Goal: Task Accomplishment & Management: Manage account settings

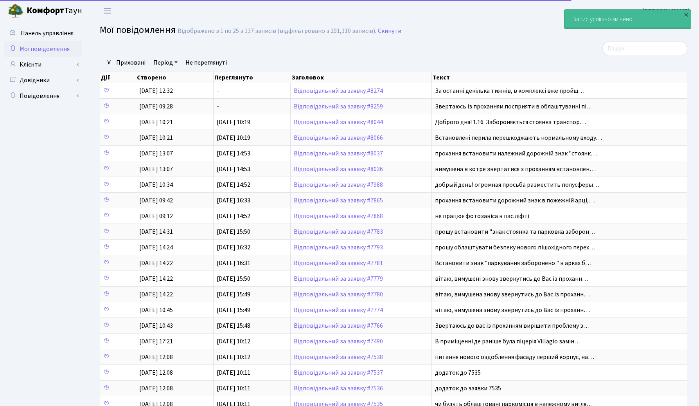
select select "25"
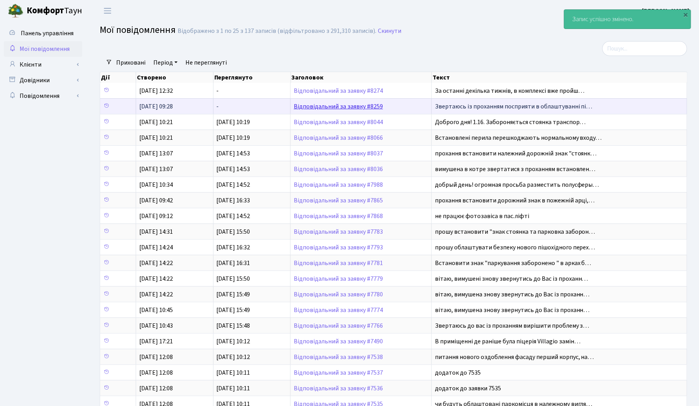
click at [324, 106] on link "Відповідальний за заявку #8259" at bounding box center [338, 106] width 89 height 9
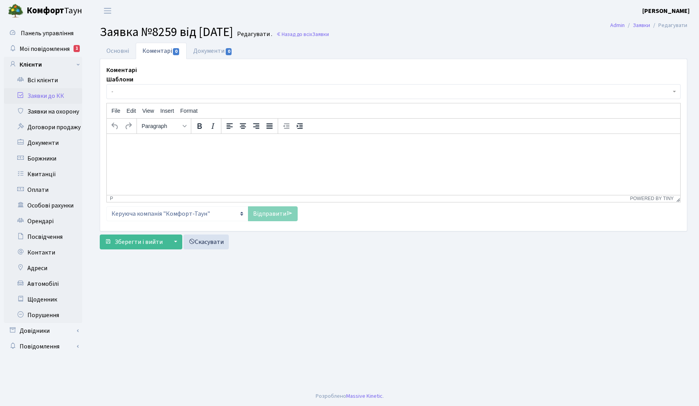
select select "15291"
select select "66"
click at [115, 52] on link "Основні" at bounding box center [118, 51] width 36 height 16
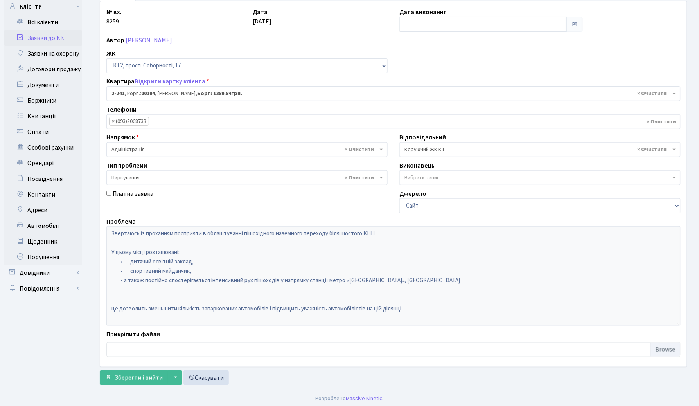
scroll to position [61, 0]
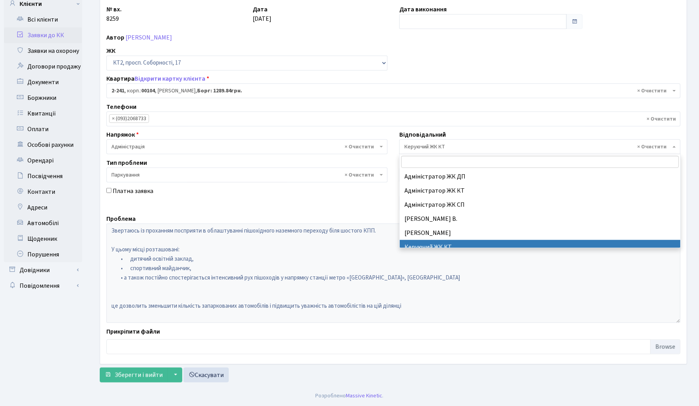
click at [448, 147] on span "× Керуючий ЖК КТ" at bounding box center [538, 147] width 266 height 8
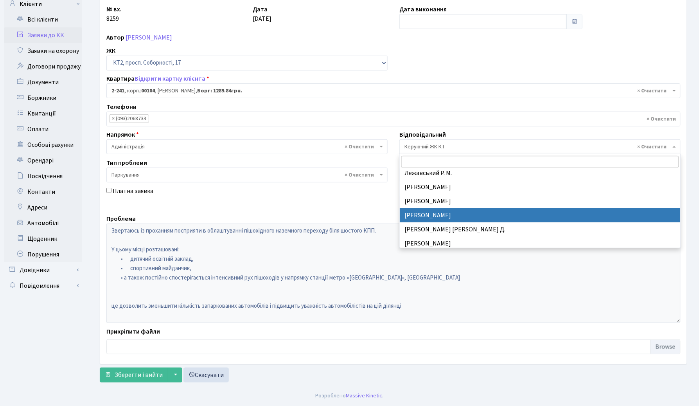
scroll to position [228, 0]
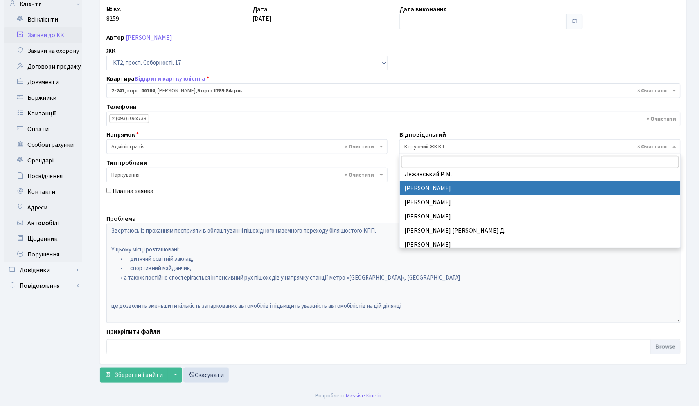
select select "25"
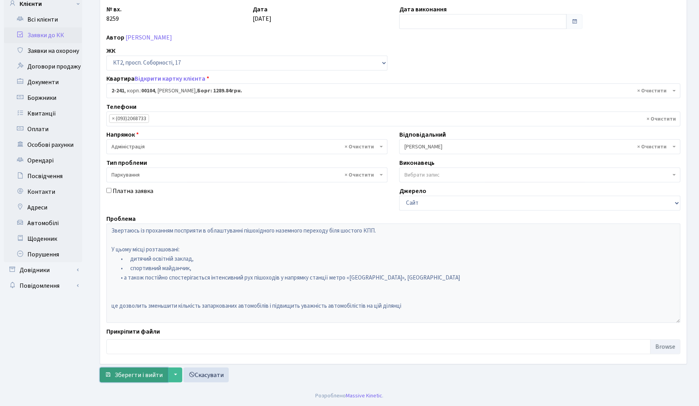
click at [146, 378] on span "Зберегти і вийти" at bounding box center [139, 375] width 48 height 9
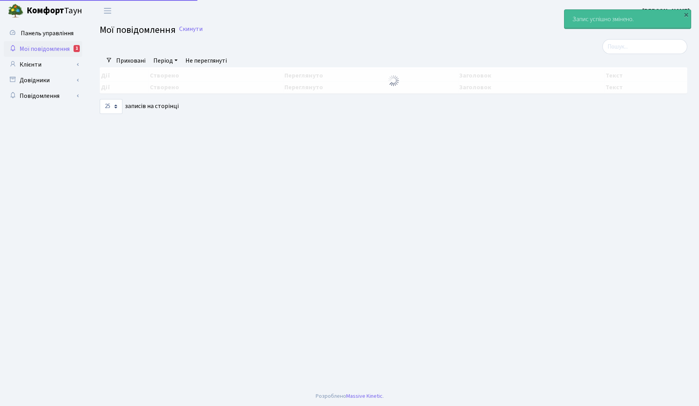
select select "25"
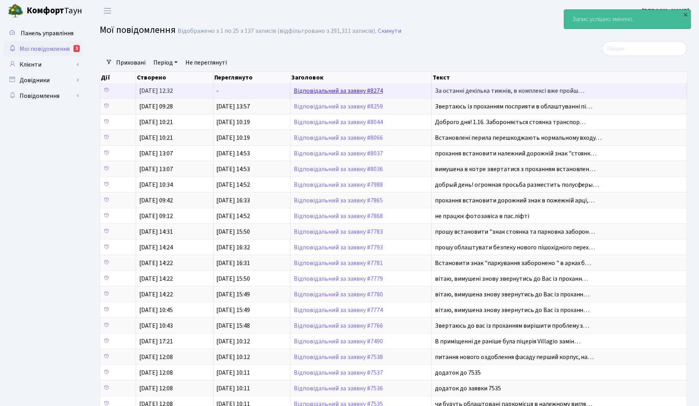
click at [316, 90] on link "Відповідальний за заявку #8274" at bounding box center [338, 90] width 89 height 9
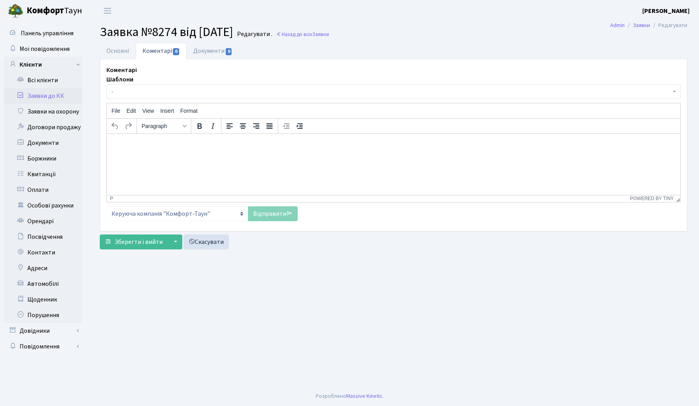
select select "6736"
click at [112, 49] on link "Основні" at bounding box center [118, 51] width 36 height 16
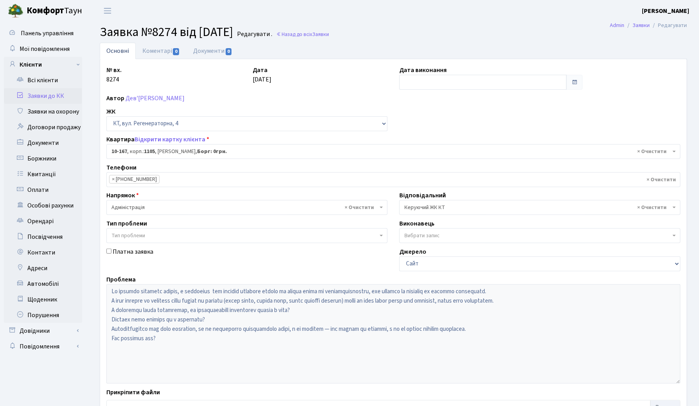
click at [439, 207] on span "× Керуючий ЖК КТ" at bounding box center [538, 207] width 266 height 8
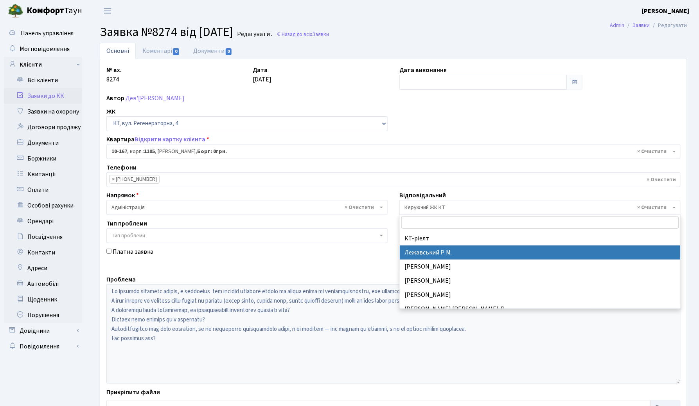
scroll to position [212, 0]
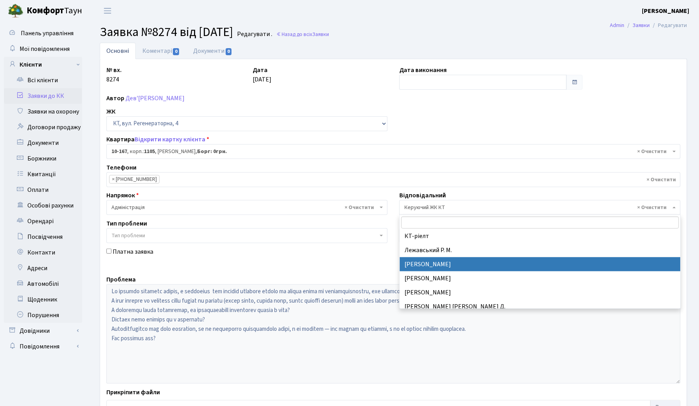
select select "25"
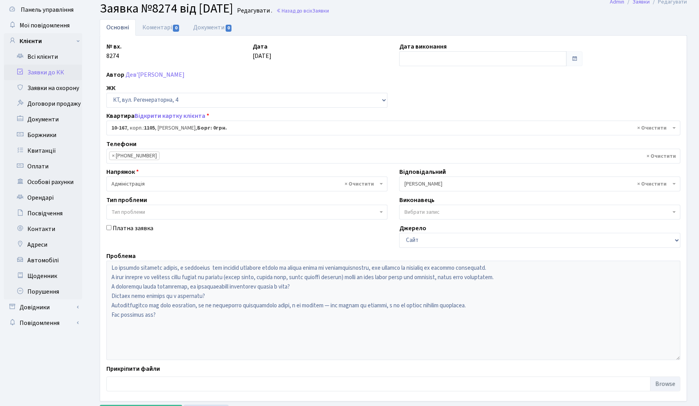
scroll to position [61, 0]
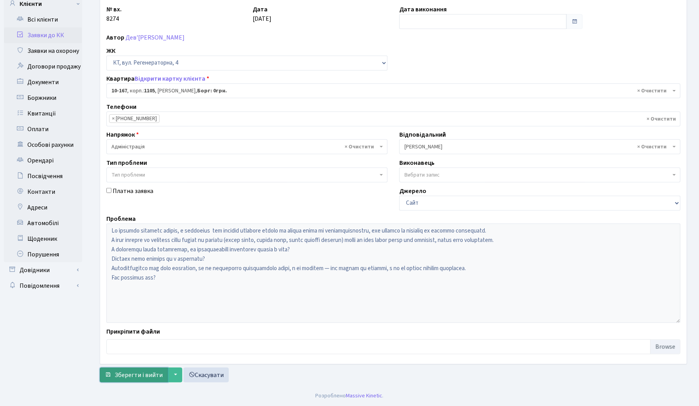
click at [138, 379] on span "Зберегти і вийти" at bounding box center [139, 375] width 48 height 9
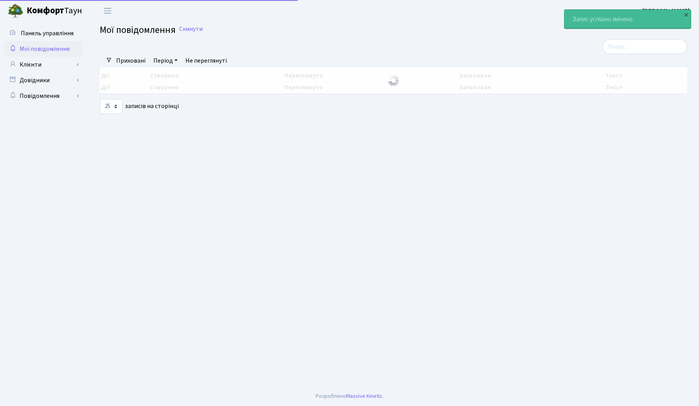
select select "25"
